Goal: Task Accomplishment & Management: Manage account settings

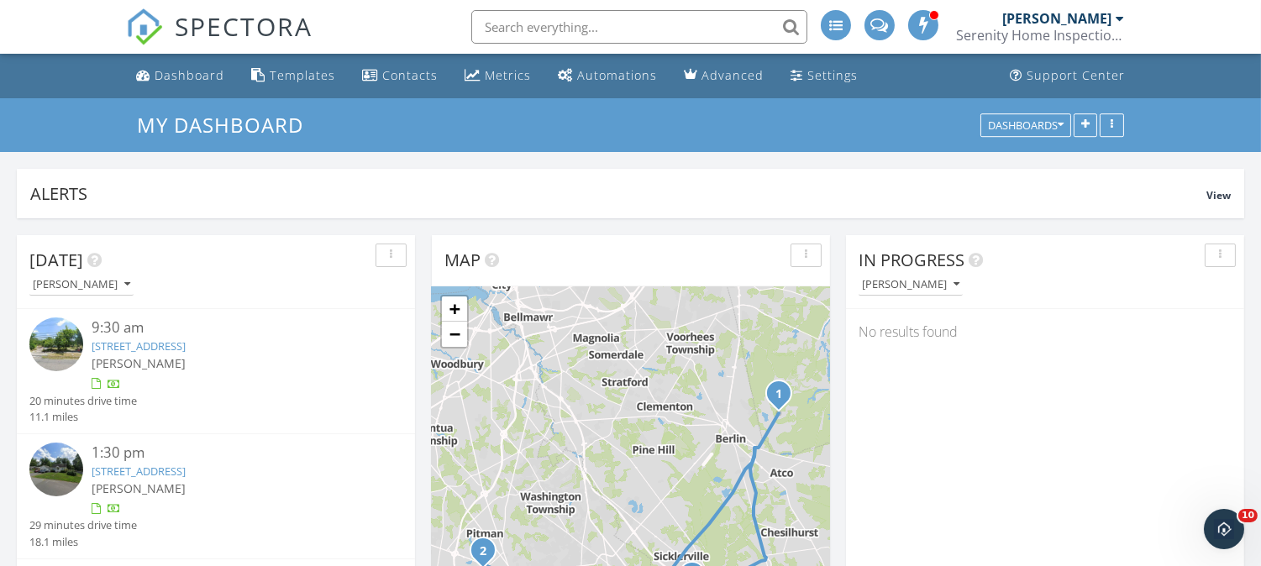
click at [186, 468] on link "420 Villanova Rd, Glassboro, NJ 08028" at bounding box center [139, 471] width 94 height 15
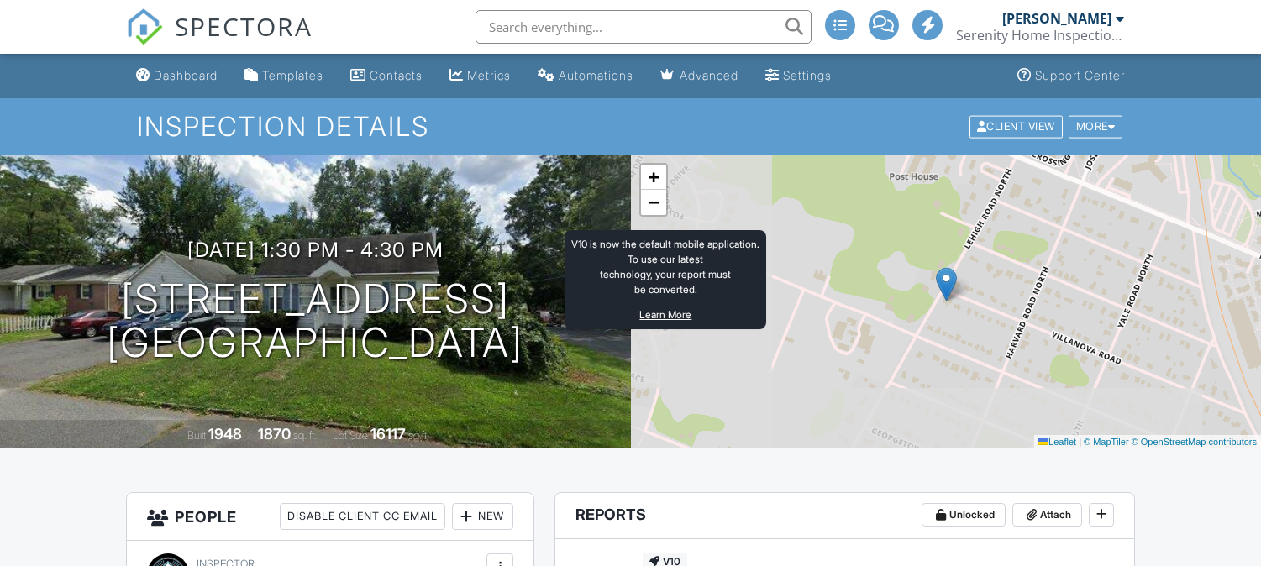
scroll to position [217, 0]
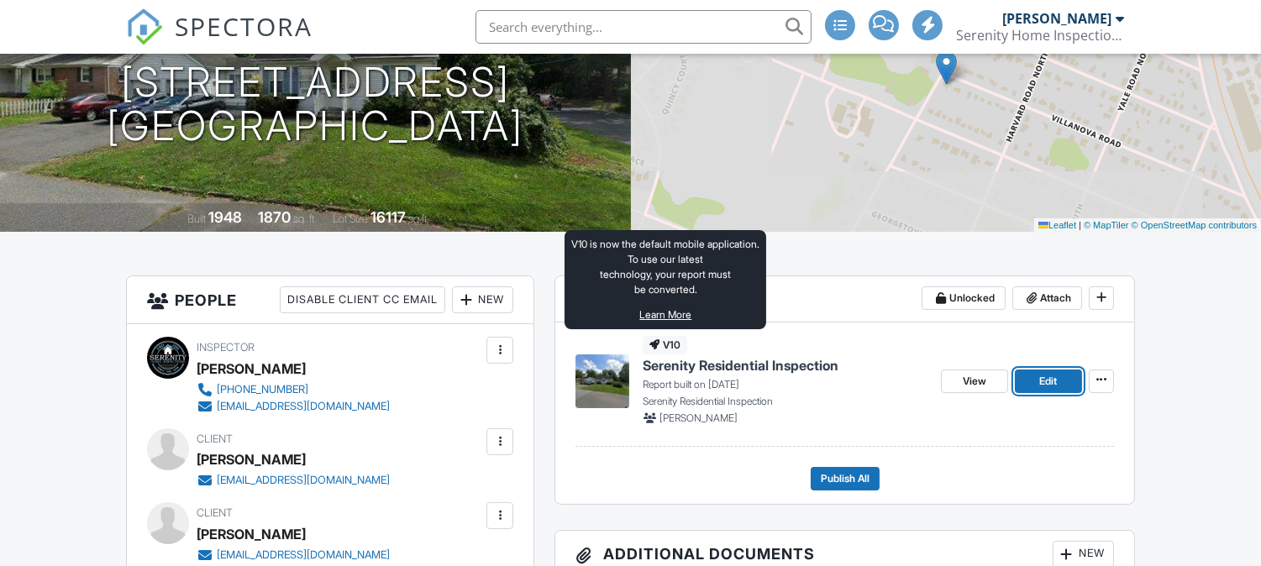
click at [1046, 385] on span "Edit" at bounding box center [1048, 381] width 18 height 17
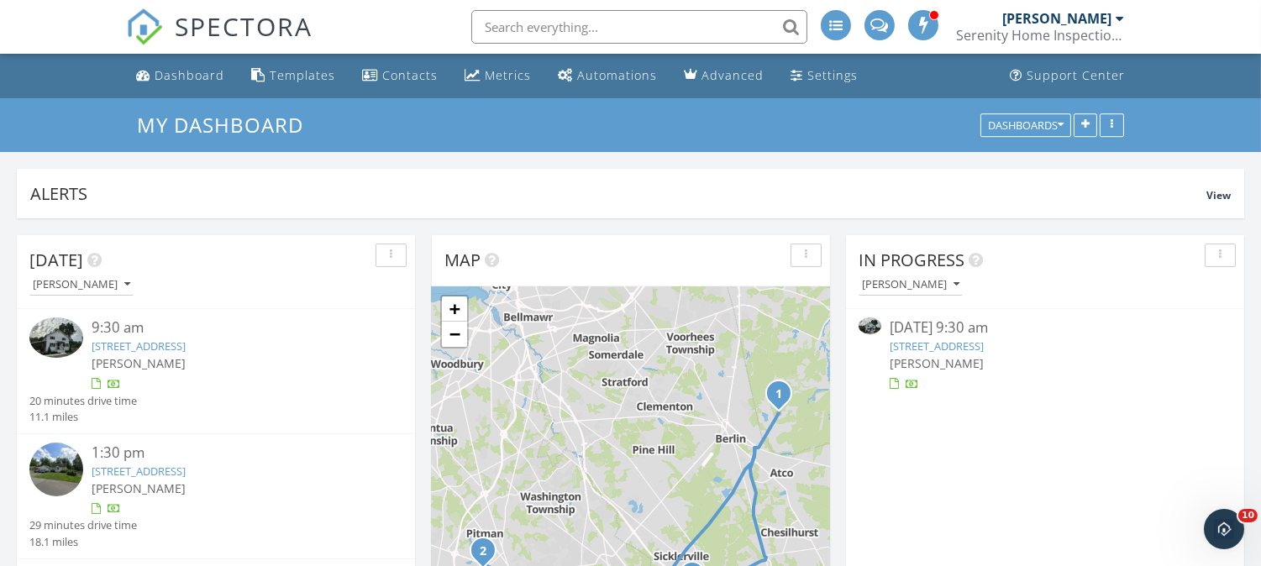
click at [929, 339] on link "551 Hopewell Rd, Evesham, NJ 08053" at bounding box center [937, 346] width 94 height 15
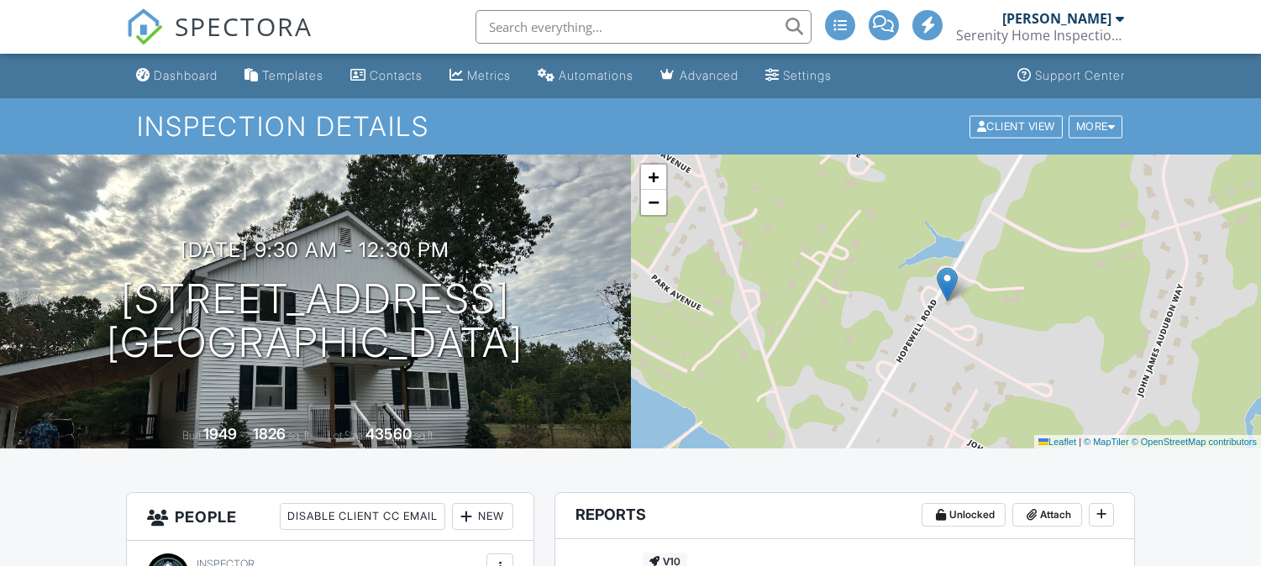
scroll to position [217, 0]
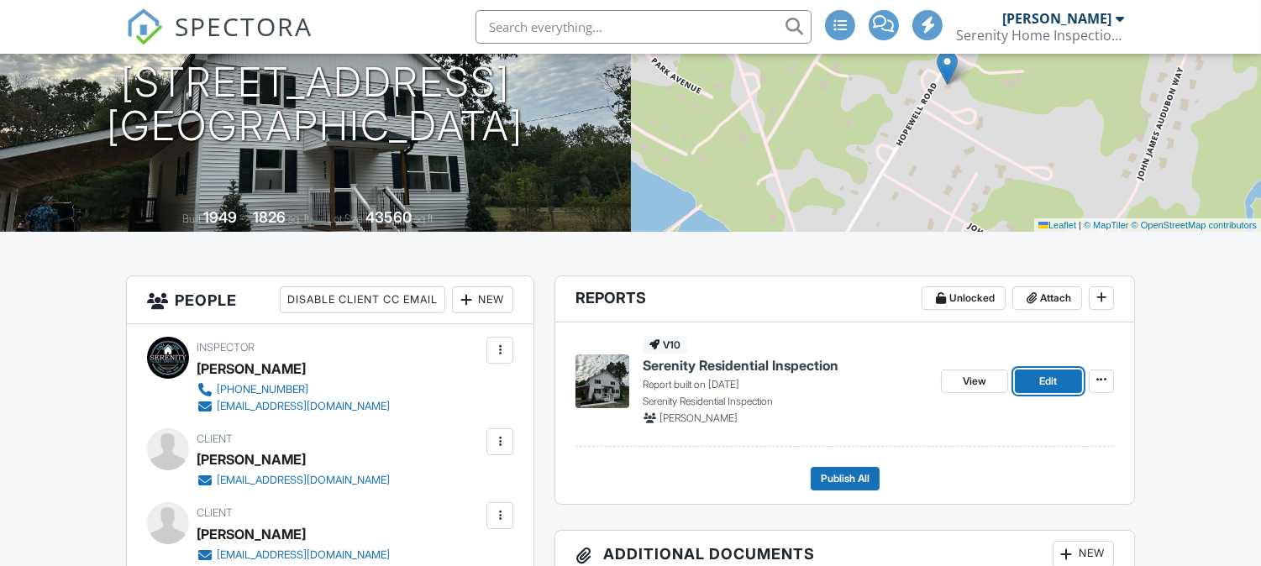
click at [1046, 380] on span "Edit" at bounding box center [1048, 381] width 18 height 17
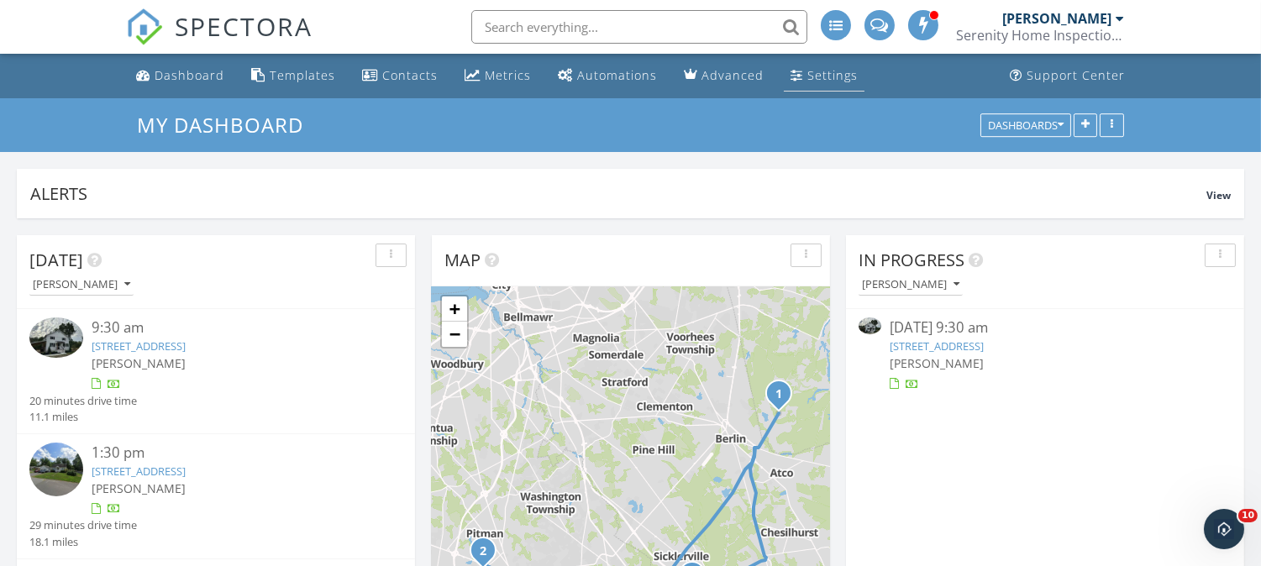
click at [811, 80] on div "Settings" at bounding box center [832, 75] width 50 height 16
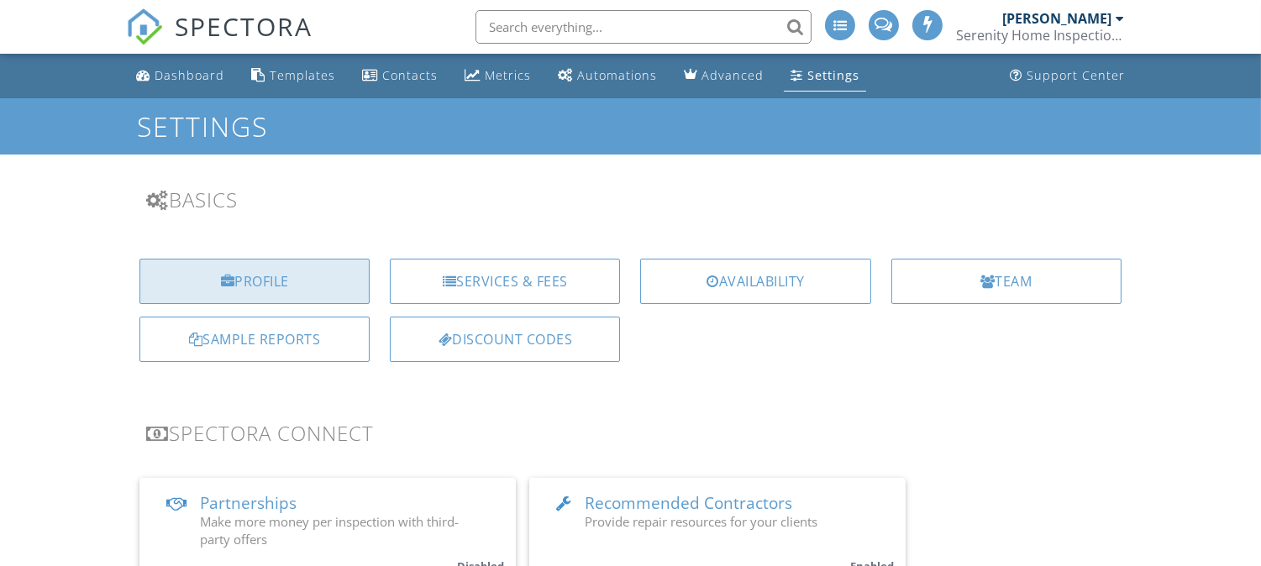
click at [294, 281] on div "Profile" at bounding box center [254, 281] width 230 height 45
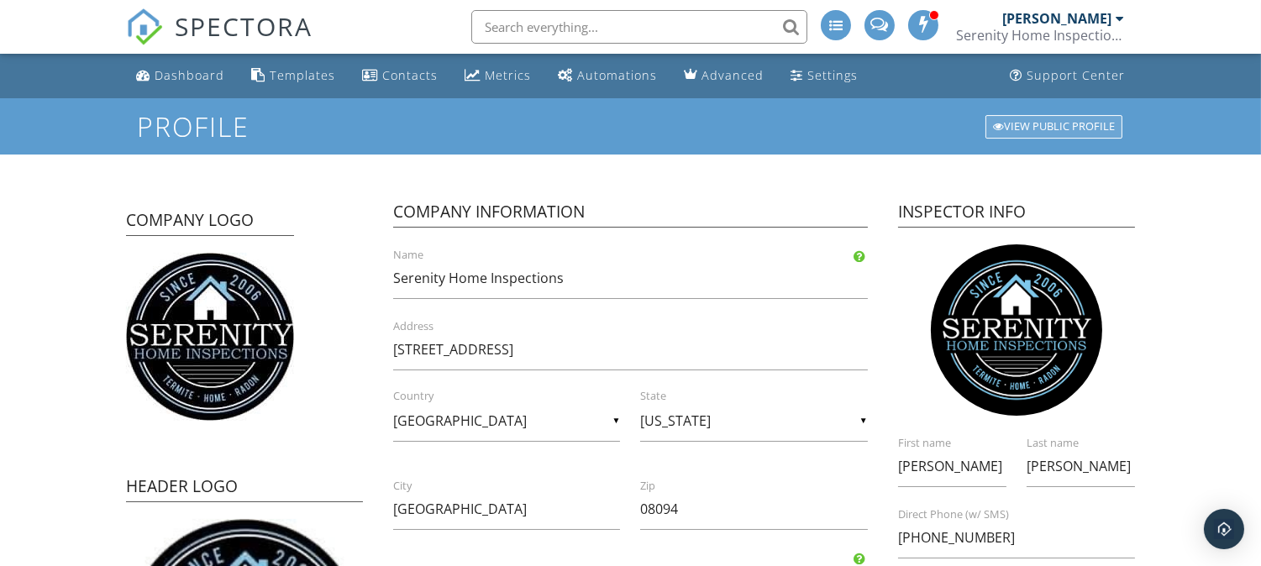
click at [1003, 124] on div "View Public Profile" at bounding box center [1054, 127] width 137 height 24
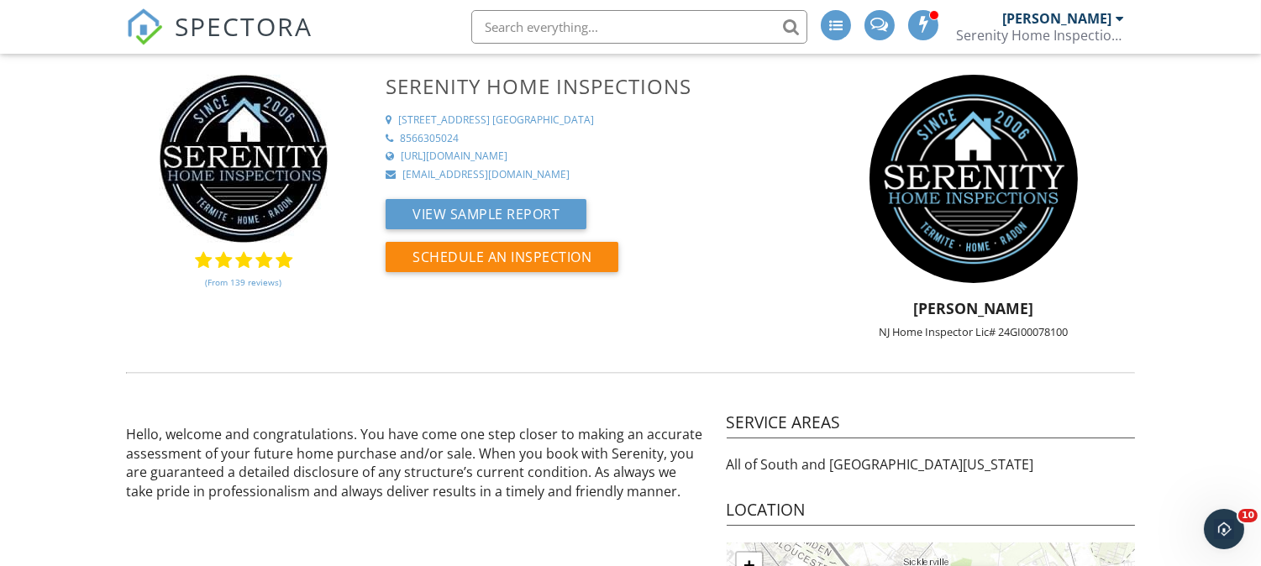
click at [1008, 27] on div "Serenity Home Inspections" at bounding box center [1040, 35] width 168 height 17
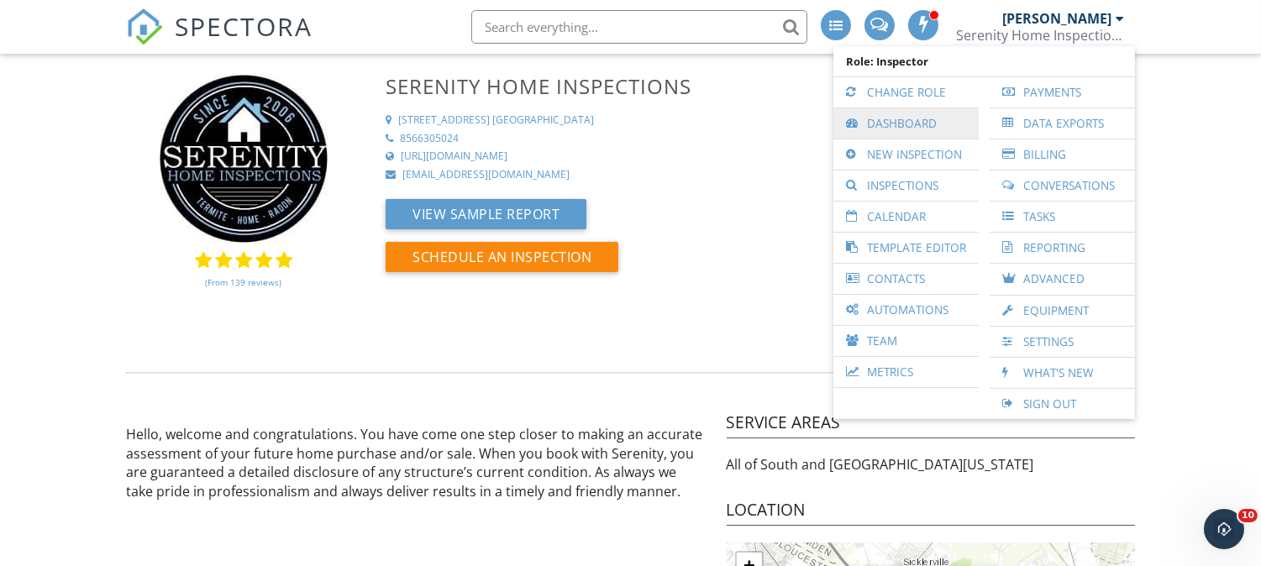
click at [893, 123] on link "Dashboard" at bounding box center [906, 123] width 129 height 30
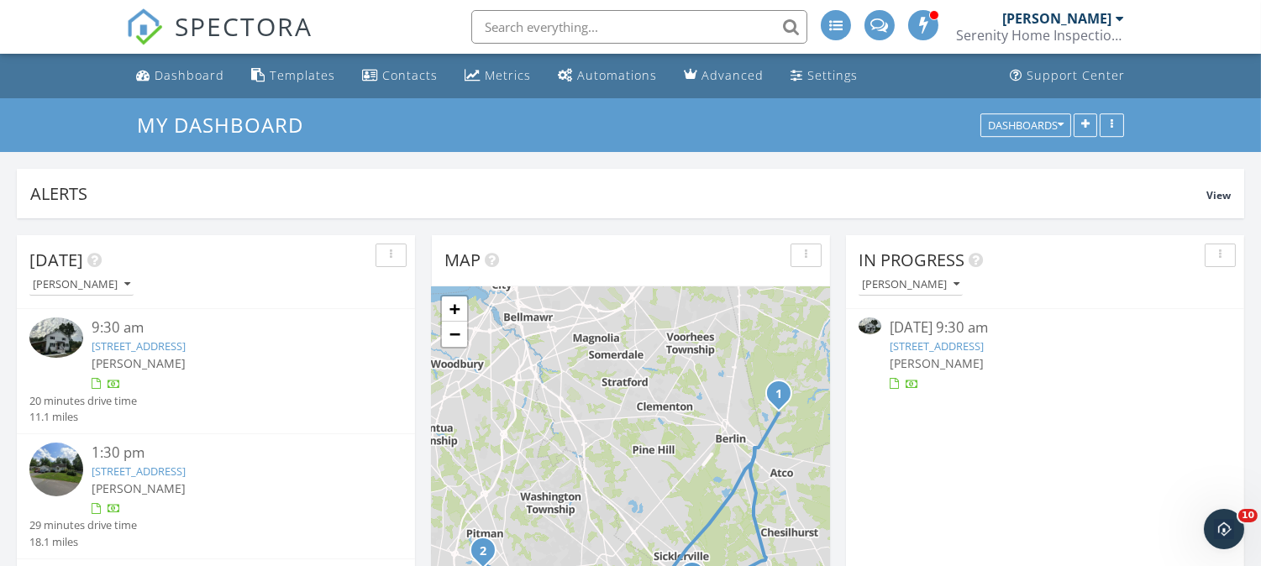
click at [967, 340] on link "[STREET_ADDRESS]" at bounding box center [937, 346] width 94 height 15
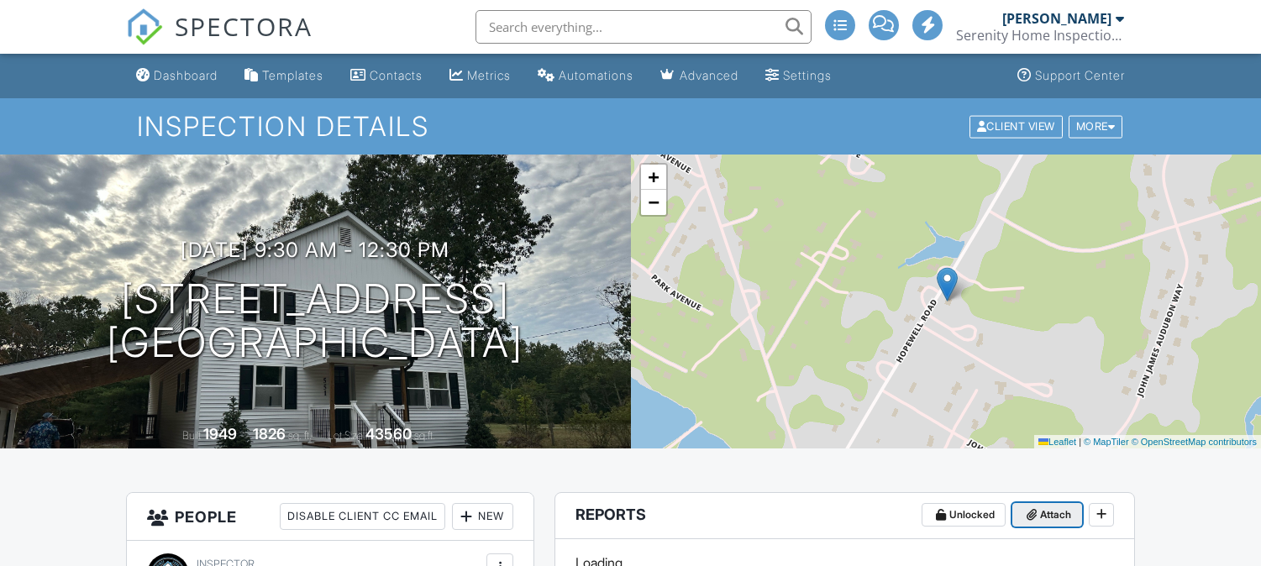
click at [1052, 507] on span "Attach" at bounding box center [1055, 515] width 31 height 17
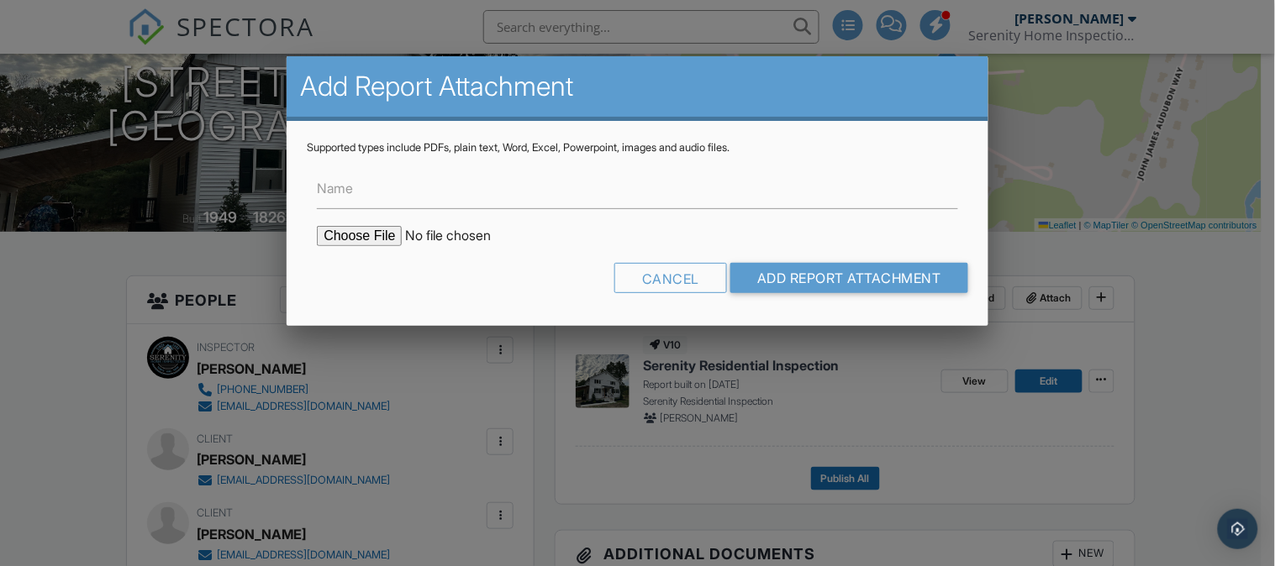
click at [329, 233] on input "file" at bounding box center [460, 236] width 286 height 20
type input "C:\fakepath\[STREET_ADDRESS] Termite Cert.pdf"
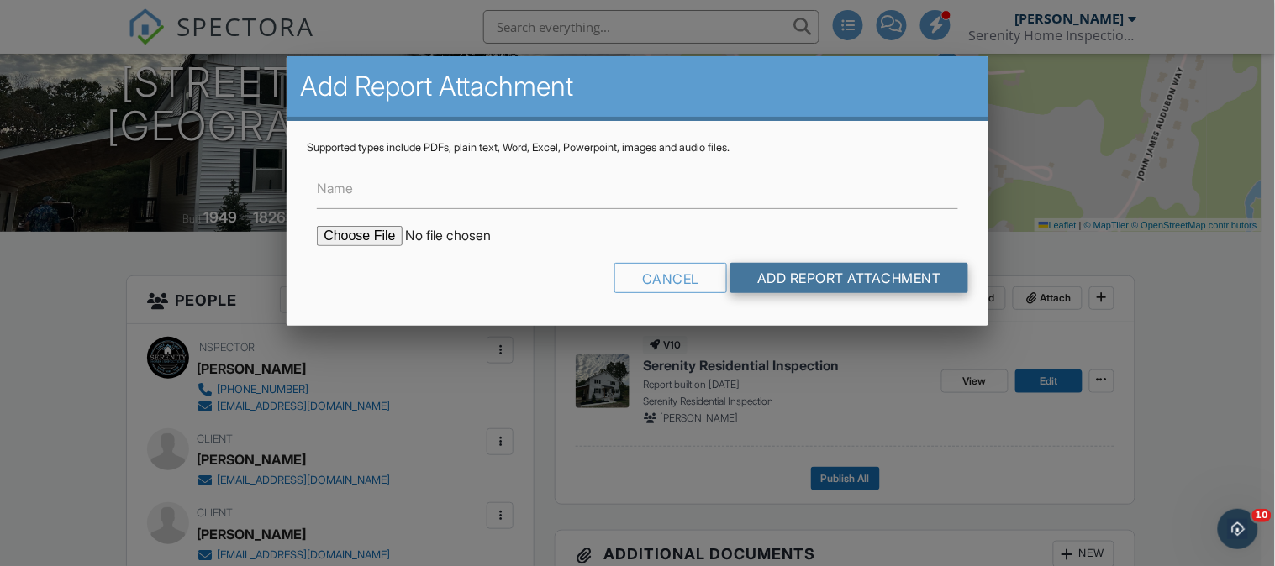
click at [802, 281] on input "Add Report Attachment" at bounding box center [849, 278] width 238 height 30
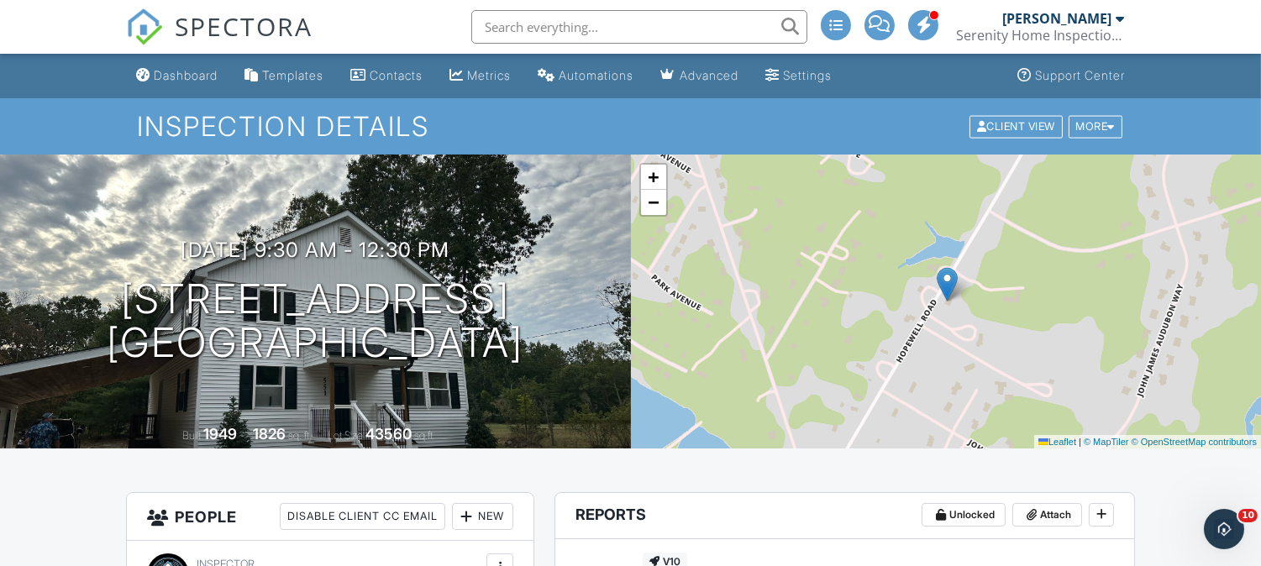
click at [519, 18] on input "text" at bounding box center [639, 27] width 336 height 34
type input "cancglin"
